Goal: Find specific page/section: Find specific page/section

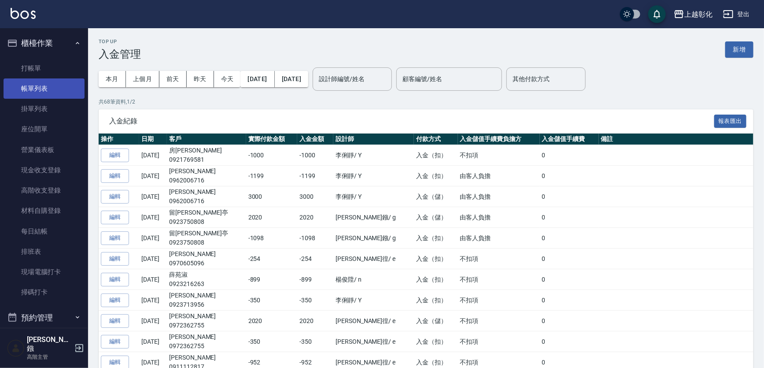
click at [62, 59] on link "打帳單" at bounding box center [44, 68] width 81 height 20
click at [48, 85] on link "帳單列表" at bounding box center [44, 88] width 81 height 20
click at [48, 86] on link "帳單列表" at bounding box center [44, 88] width 81 height 20
click at [50, 91] on link "帳單列表" at bounding box center [44, 88] width 81 height 20
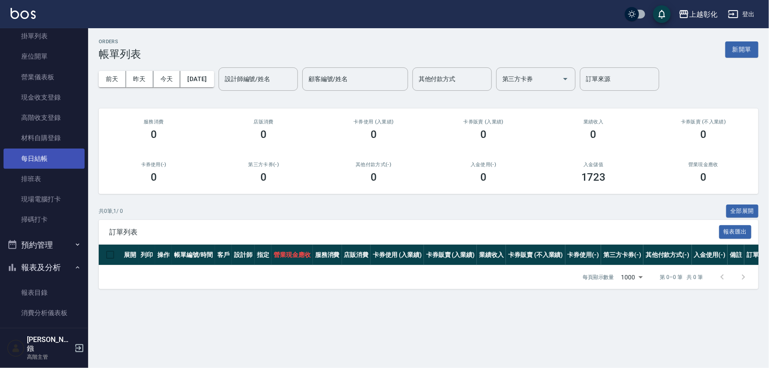
scroll to position [80, 0]
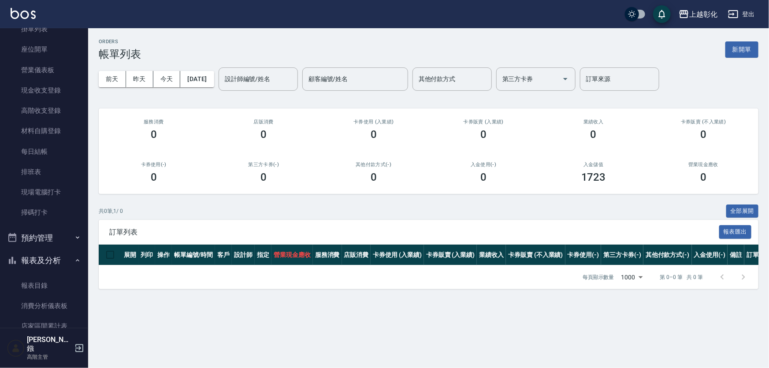
drag, startPoint x: 52, startPoint y: 238, endPoint x: 55, endPoint y: 258, distance: 20.4
click at [52, 238] on button "預約管理" at bounding box center [44, 237] width 81 height 23
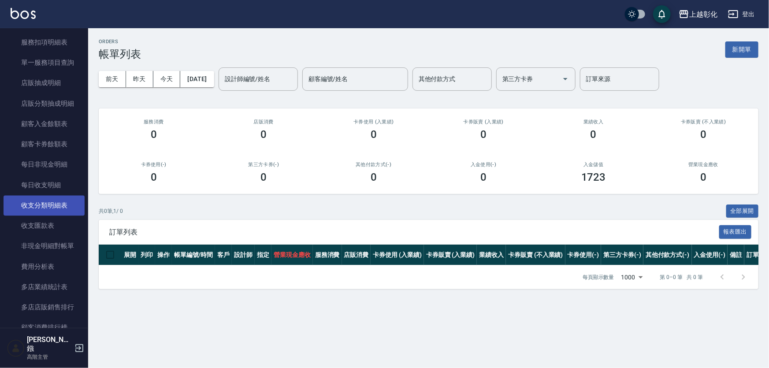
scroll to position [961, 0]
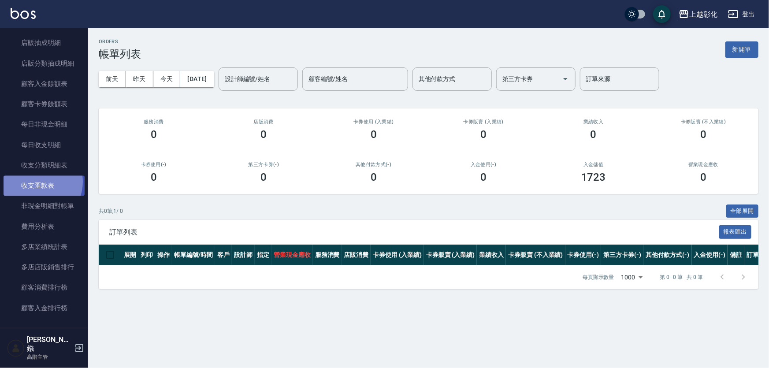
click at [38, 181] on link "收支匯款表" at bounding box center [44, 185] width 81 height 20
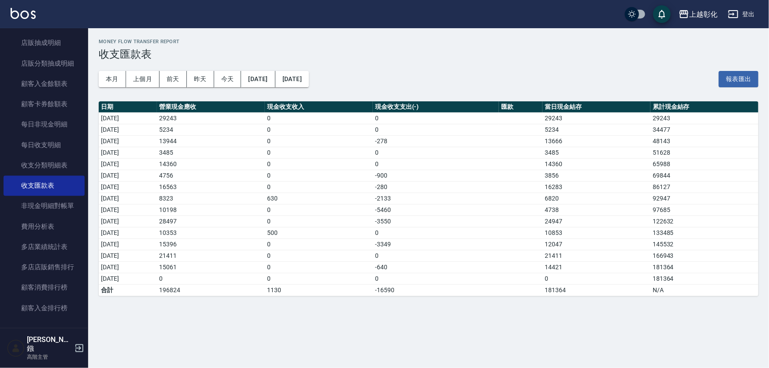
click at [560, 149] on td "3485" at bounding box center [596, 152] width 108 height 11
